Goal: Find specific page/section: Find specific page/section

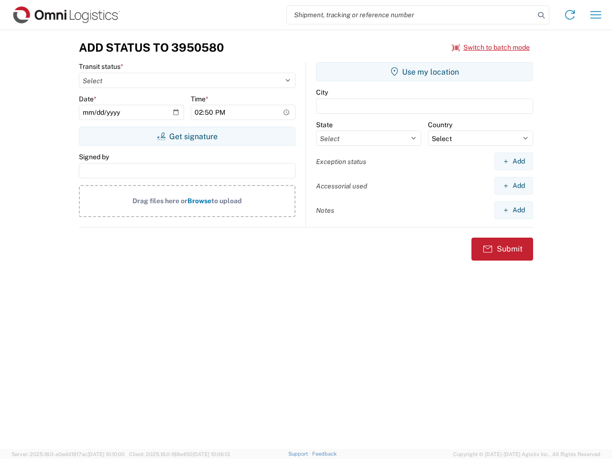
click at [411, 15] on input "search" at bounding box center [411, 15] width 248 height 18
click at [541, 15] on icon at bounding box center [540, 15] width 13 height 13
click at [570, 15] on icon at bounding box center [569, 14] width 15 height 15
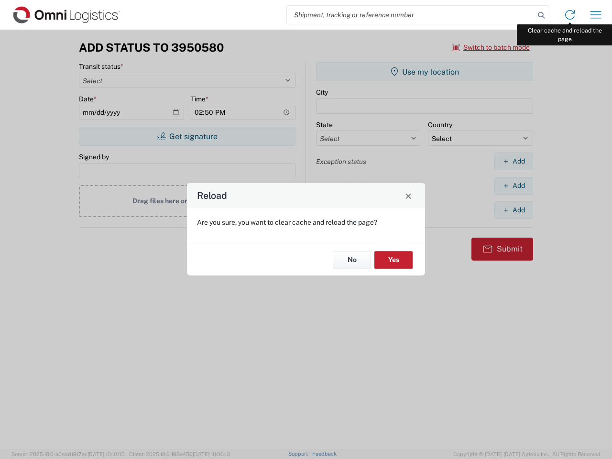
click at [596, 15] on div "Reload Are you sure, you want to clear cache and reload the page? No Yes" at bounding box center [306, 229] width 612 height 459
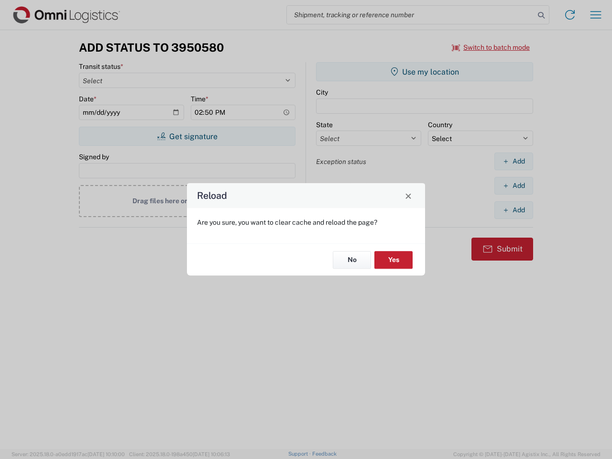
click at [491, 47] on div "Reload Are you sure, you want to clear cache and reload the page? No Yes" at bounding box center [306, 229] width 612 height 459
click at [187, 136] on div "Reload Are you sure, you want to clear cache and reload the page? No Yes" at bounding box center [306, 229] width 612 height 459
click at [424, 72] on div "Reload Are you sure, you want to clear cache and reload the page? No Yes" at bounding box center [306, 229] width 612 height 459
click at [513, 161] on div "Reload Are you sure, you want to clear cache and reload the page? No Yes" at bounding box center [306, 229] width 612 height 459
click at [513, 185] on div "Reload Are you sure, you want to clear cache and reload the page? No Yes" at bounding box center [306, 229] width 612 height 459
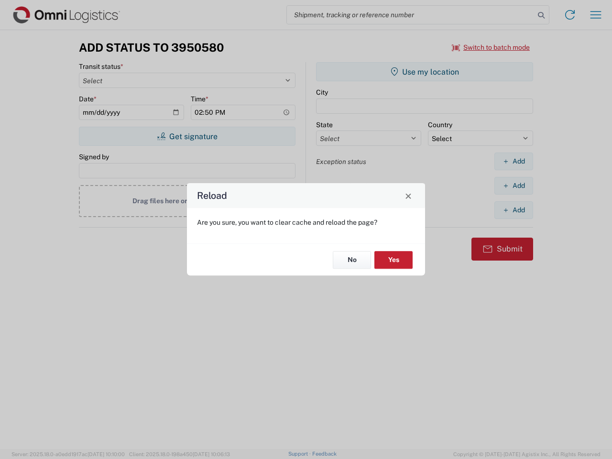
click at [513, 210] on div "Reload Are you sure, you want to clear cache and reload the page? No Yes" at bounding box center [306, 229] width 612 height 459
